Goal: Transaction & Acquisition: Purchase product/service

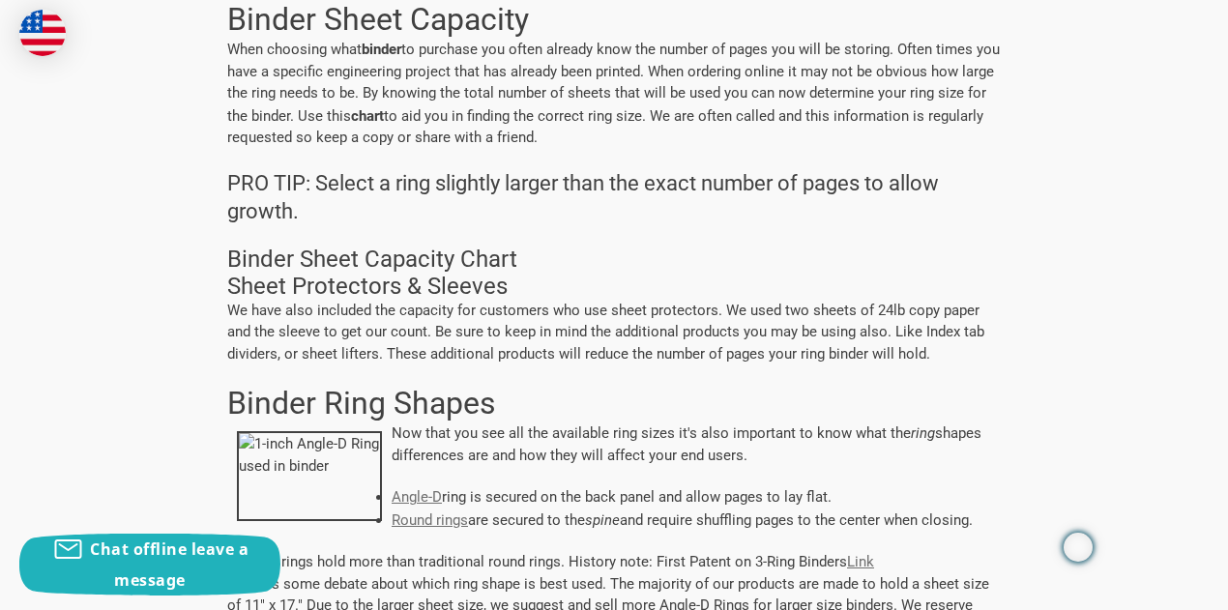
scroll to position [387, 0]
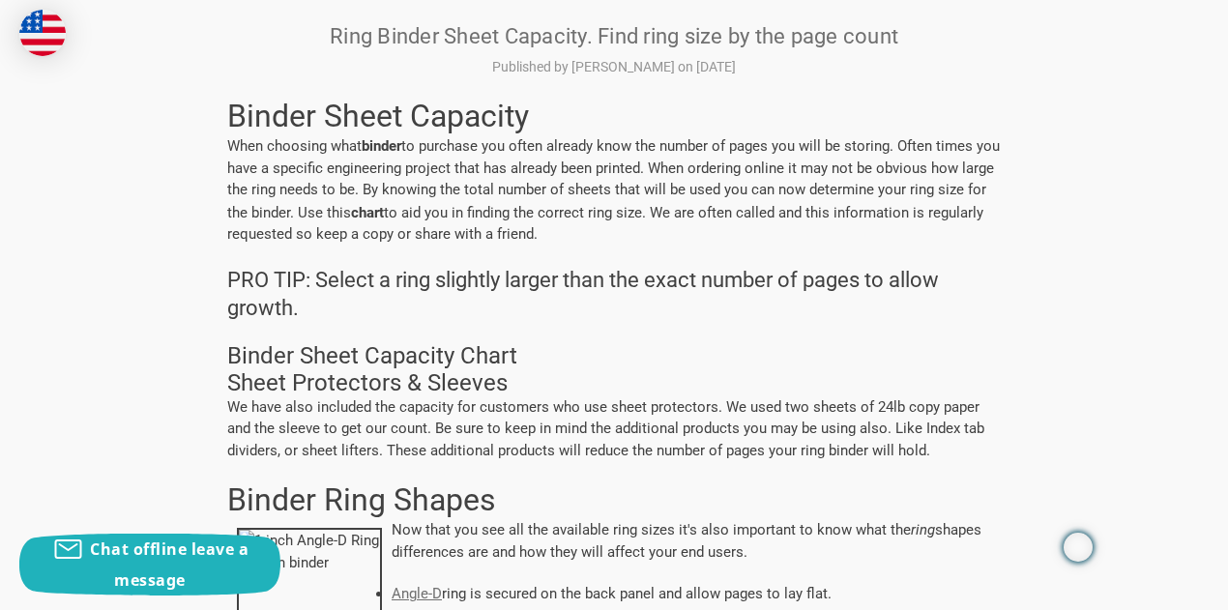
click at [384, 210] on strong "chart" at bounding box center [367, 211] width 33 height 19
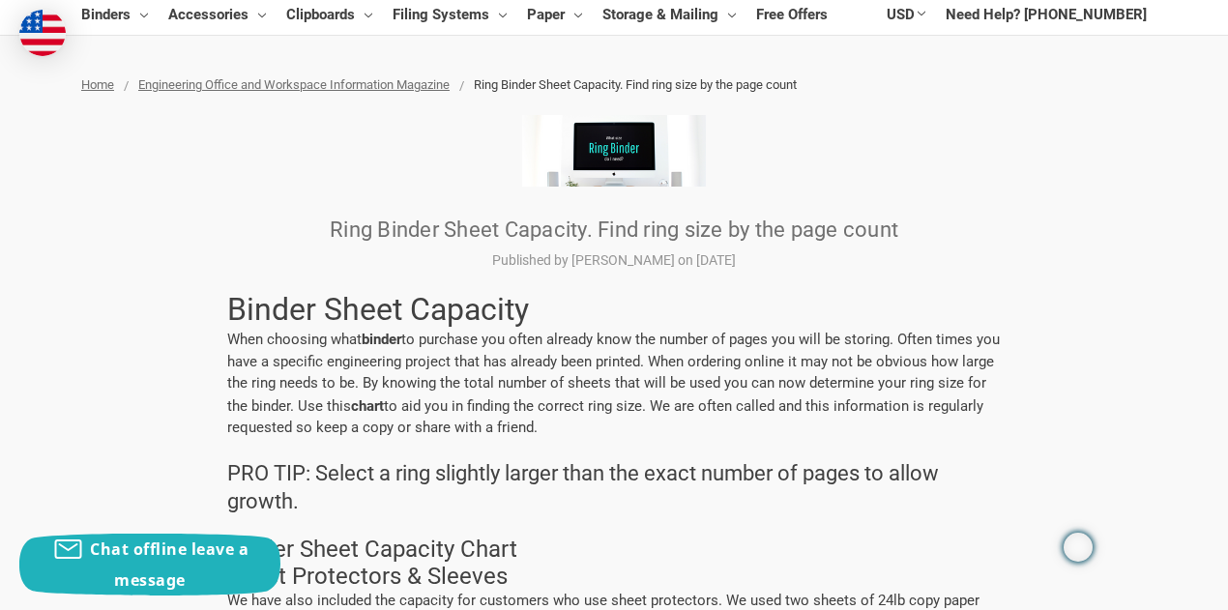
scroll to position [0, 0]
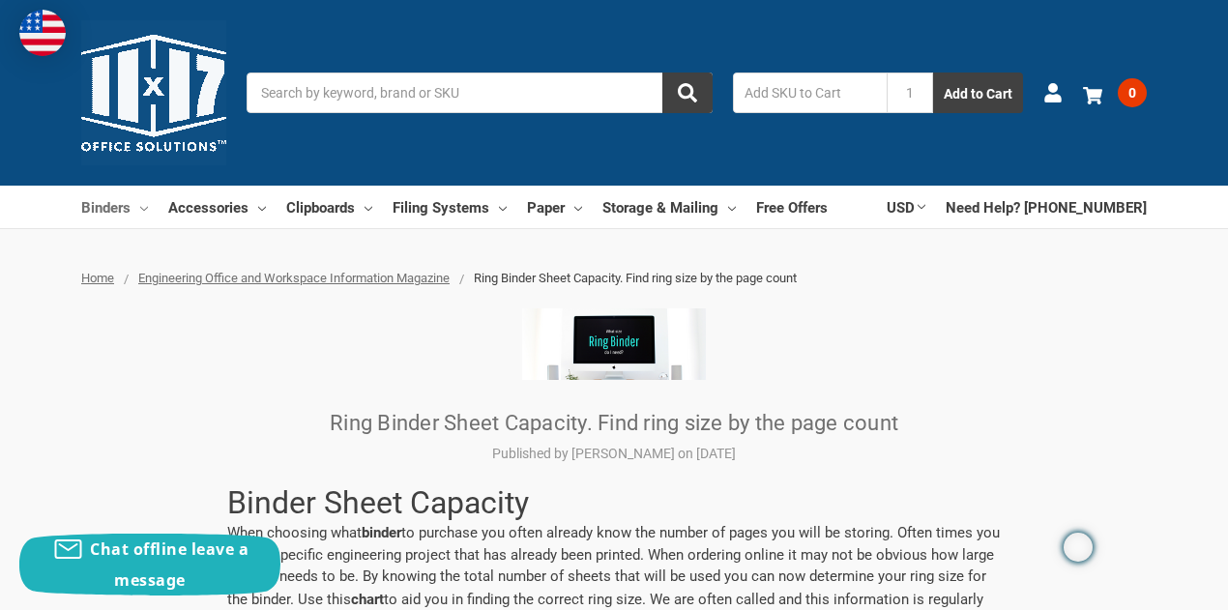
click at [103, 204] on link "Binders" at bounding box center [114, 207] width 67 height 43
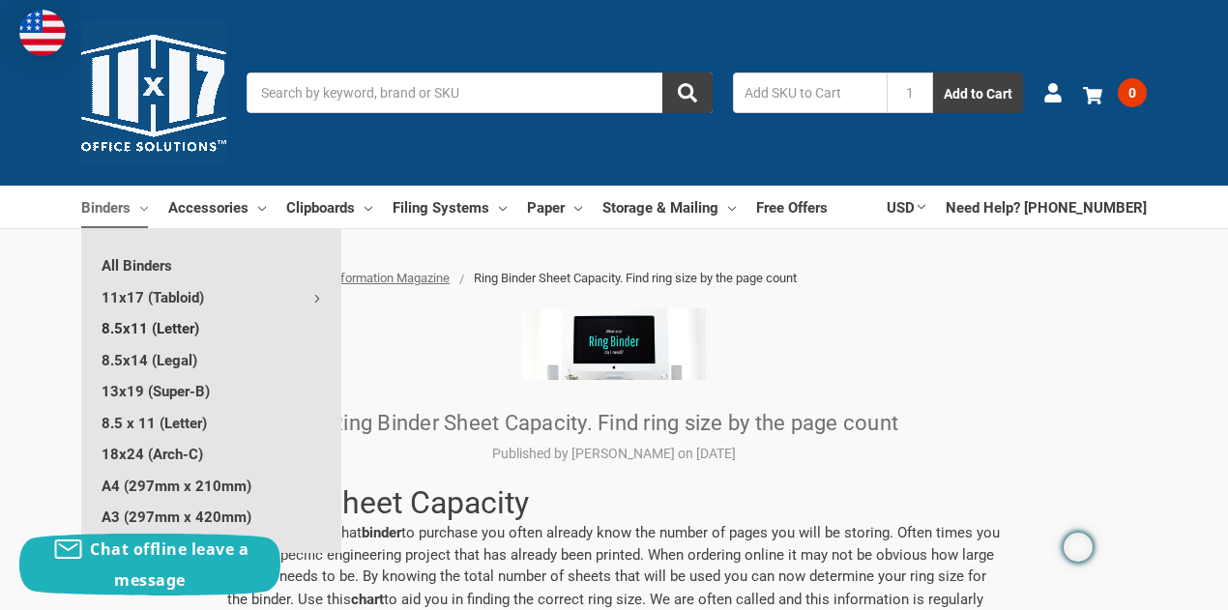
click at [172, 325] on link "8.5x11 (Letter)" at bounding box center [211, 327] width 260 height 31
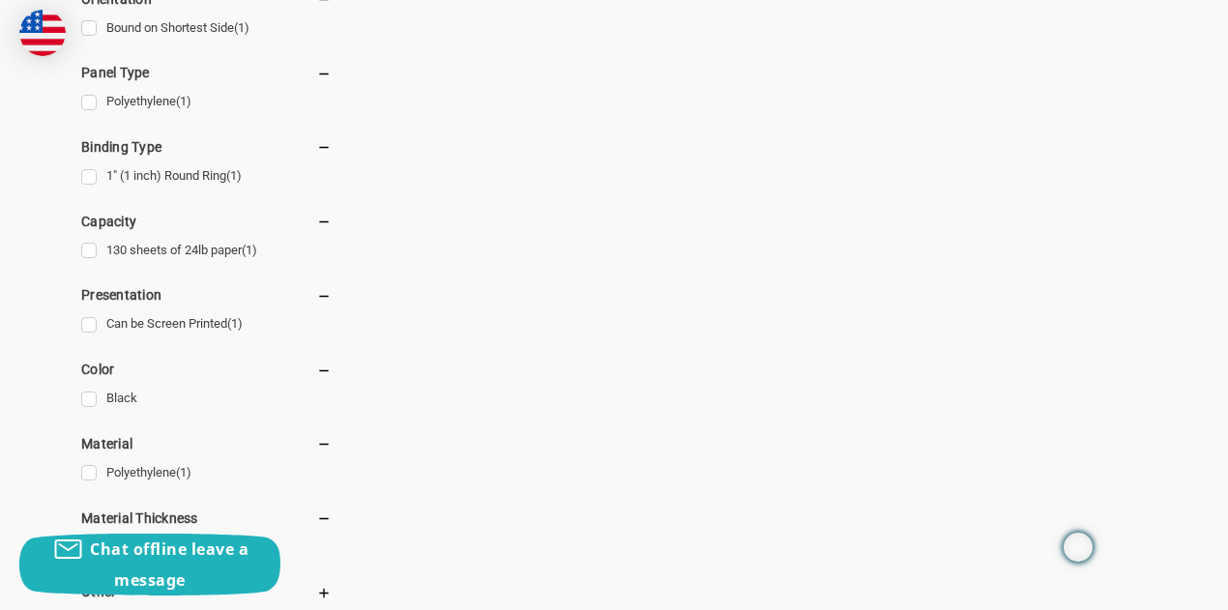
scroll to position [774, 0]
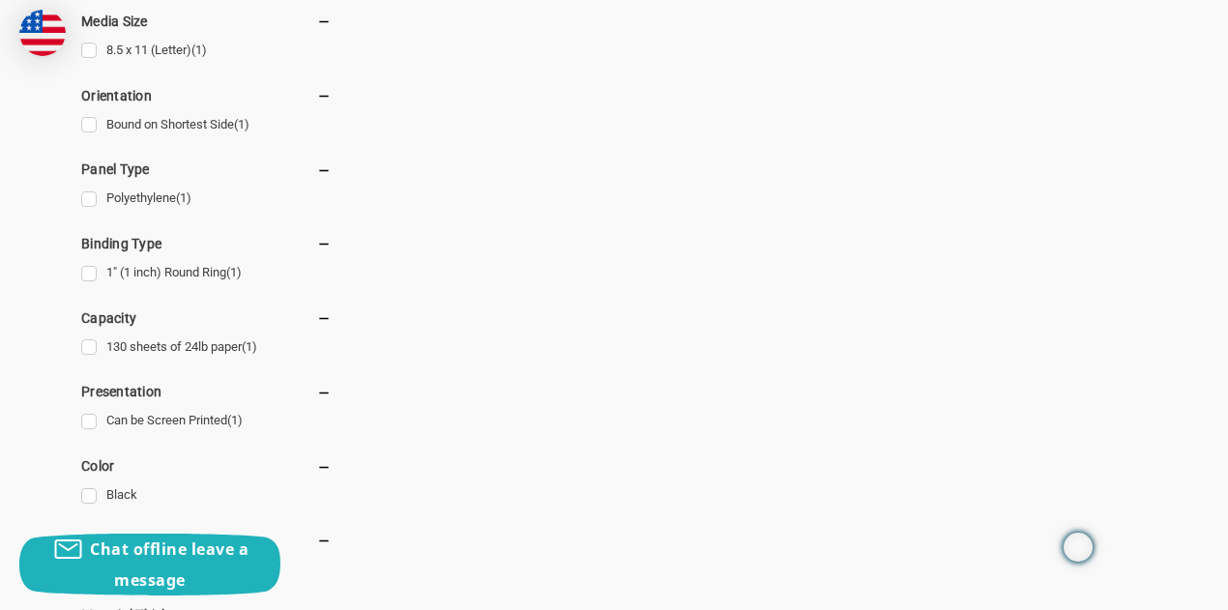
click at [328, 242] on icon at bounding box center [323, 244] width 15 height 15
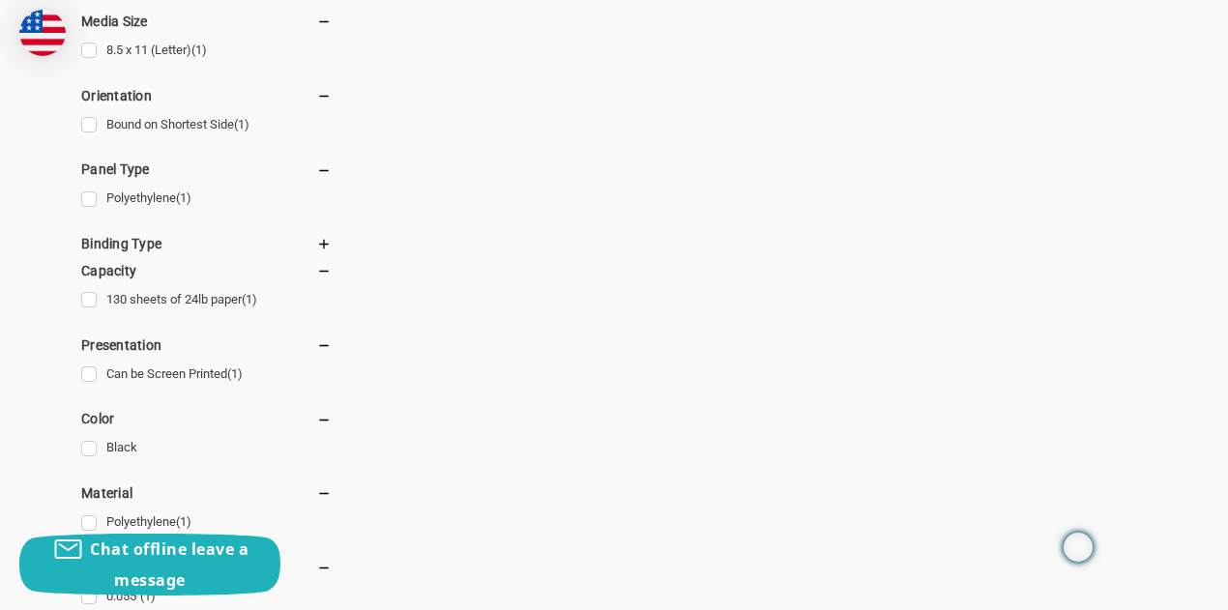
click at [325, 242] on icon at bounding box center [323, 244] width 15 height 15
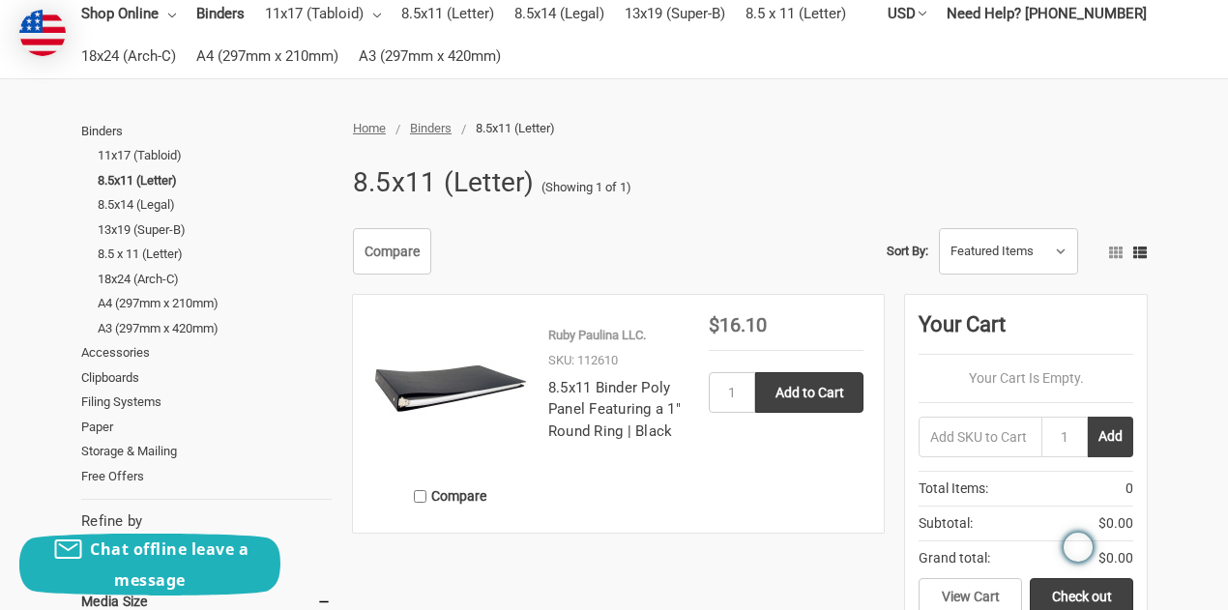
scroll to position [97, 0]
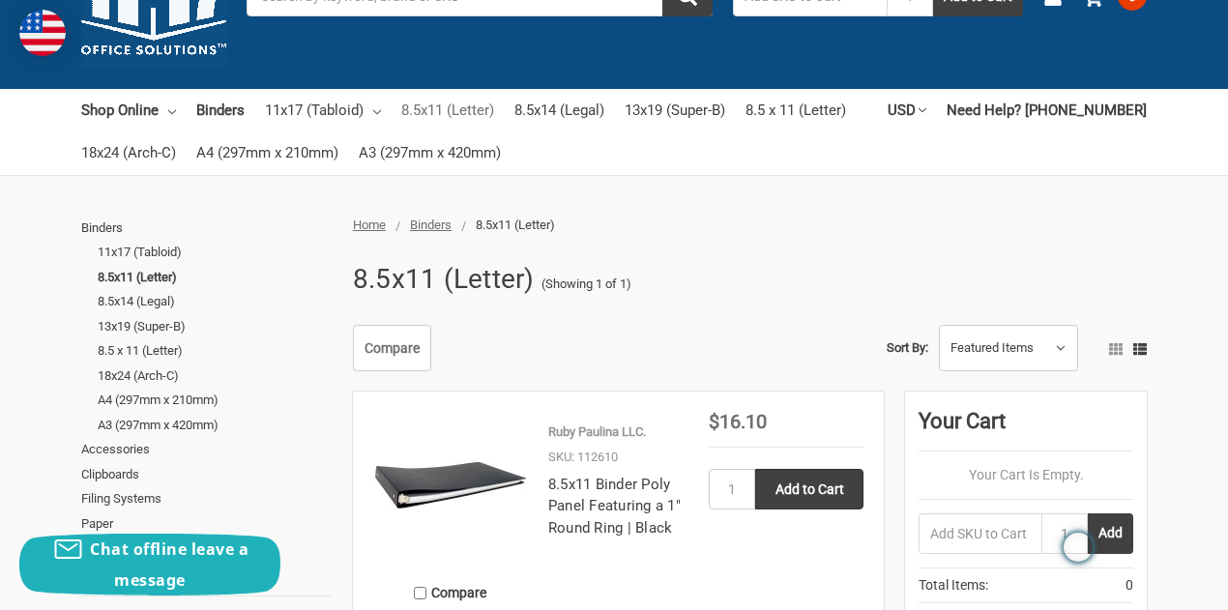
click at [475, 103] on link "8.5x11 (Letter)" at bounding box center [447, 110] width 93 height 43
